Goal: Task Accomplishment & Management: Manage account settings

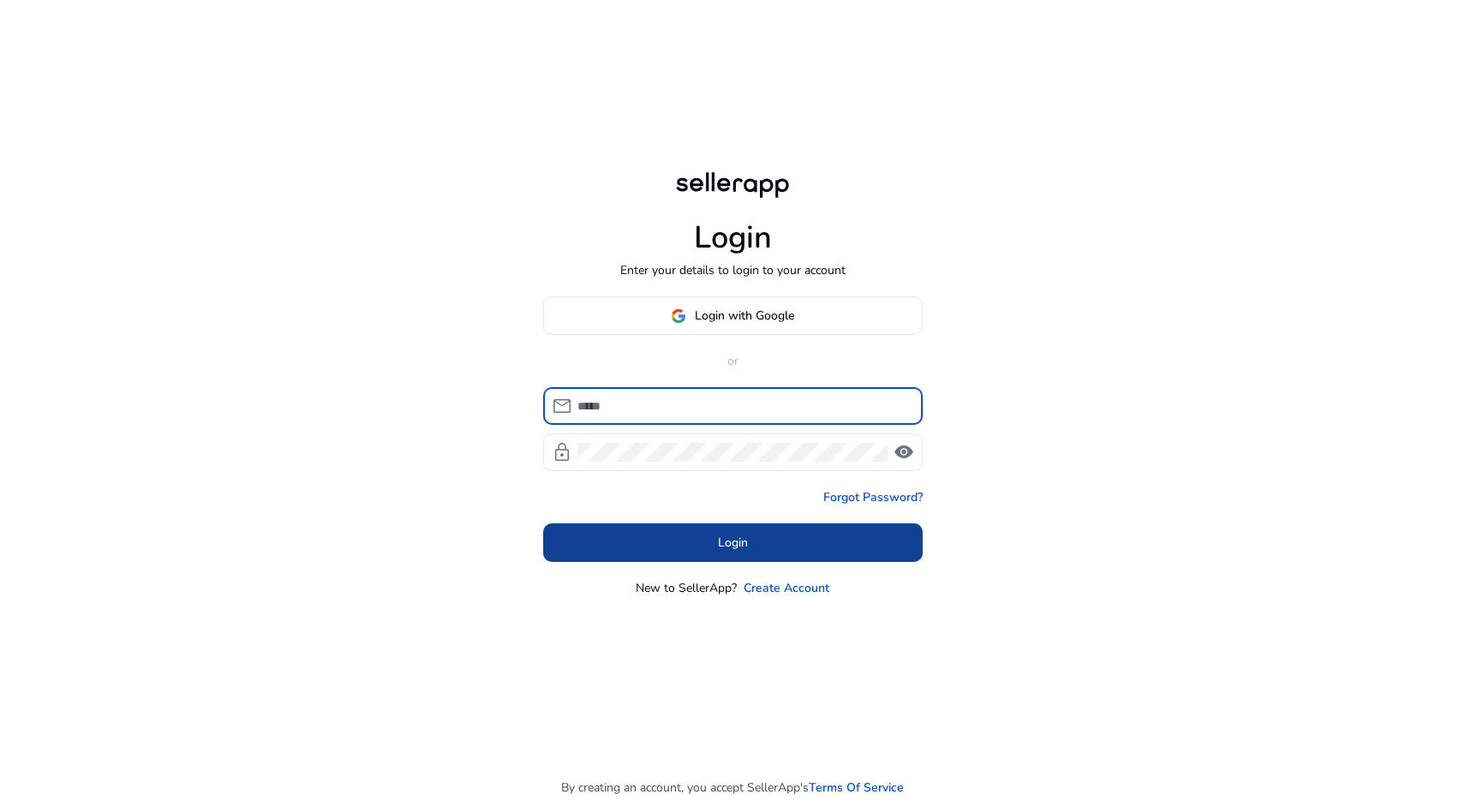
type input "**********"
click at [723, 550] on span "Login" at bounding box center [733, 543] width 30 height 18
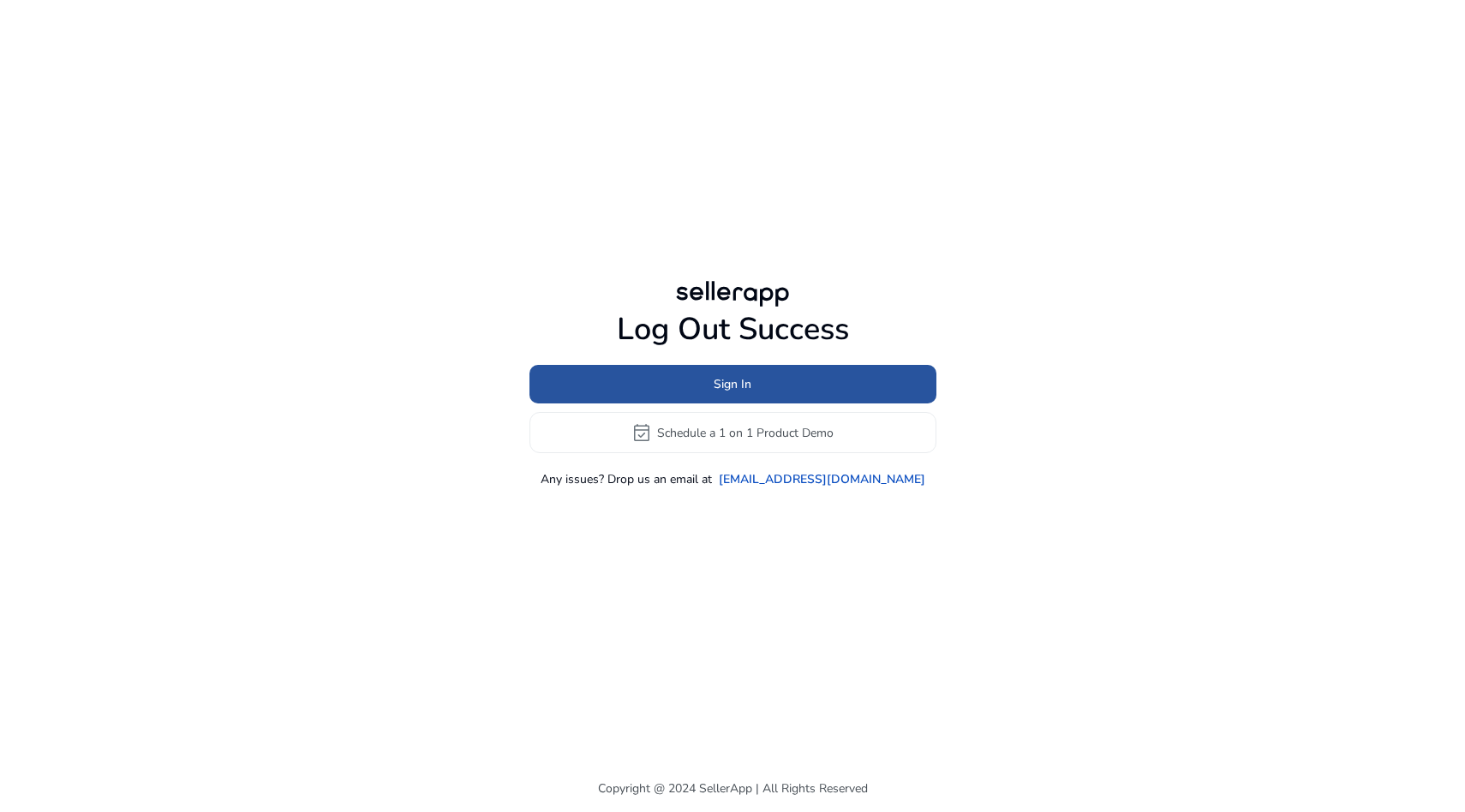
click at [755, 393] on span at bounding box center [732, 385] width 407 height 41
